Goal: Information Seeking & Learning: Learn about a topic

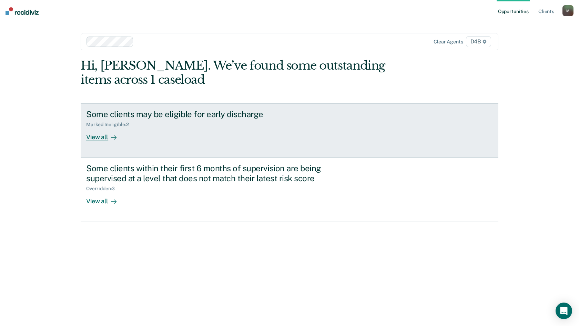
click at [109, 138] on div at bounding box center [112, 137] width 8 height 8
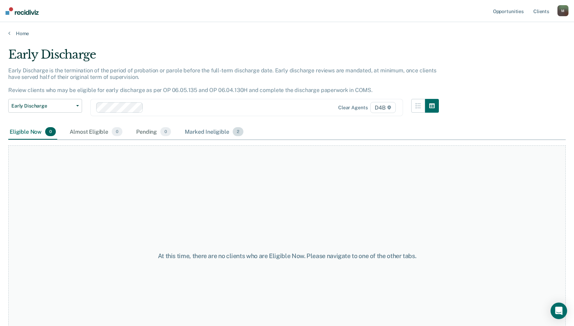
click at [219, 134] on div "Marked Ineligible 2" at bounding box center [213, 131] width 61 height 15
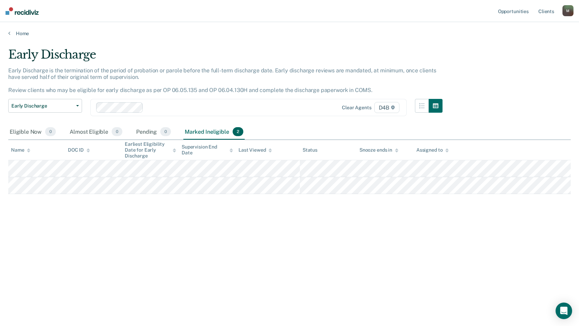
click at [183, 269] on div "Early Discharge Early Discharge is the termination of the period of probation o…" at bounding box center [289, 161] width 562 height 227
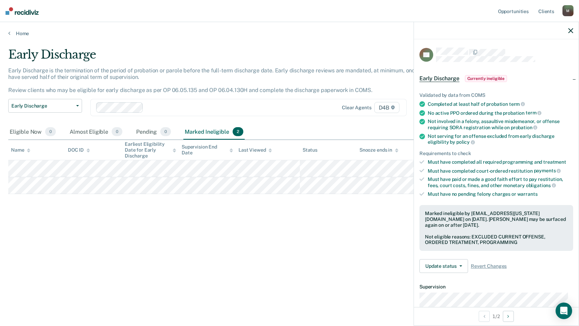
click at [343, 252] on div "Early Discharge Early Discharge is the termination of the period of probation o…" at bounding box center [289, 161] width 562 height 227
click at [569, 30] on icon "button" at bounding box center [570, 30] width 5 height 5
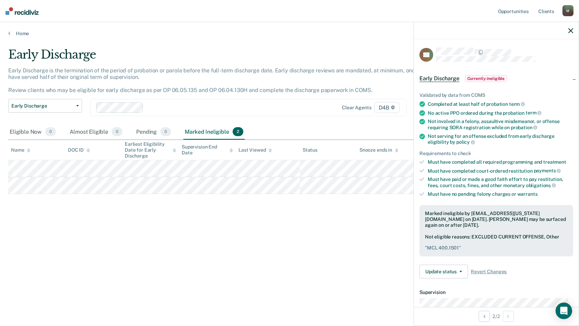
click at [270, 259] on div "Early Discharge Early Discharge is the termination of the period of probation o…" at bounding box center [289, 161] width 562 height 227
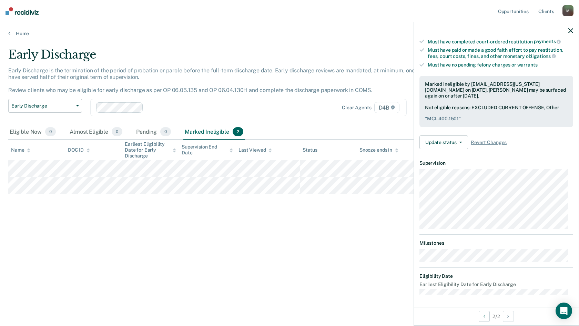
scroll to position [130, 0]
click at [566, 29] on div at bounding box center [496, 30] width 165 height 17
click at [519, 11] on link "Opportunities" at bounding box center [512, 11] width 33 height 22
